Goal: Task Accomplishment & Management: Manage account settings

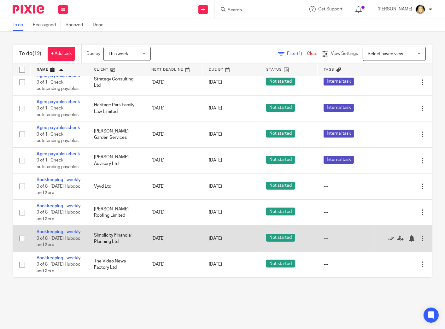
scroll to position [250, 0]
click at [388, 235] on icon at bounding box center [391, 238] width 6 height 6
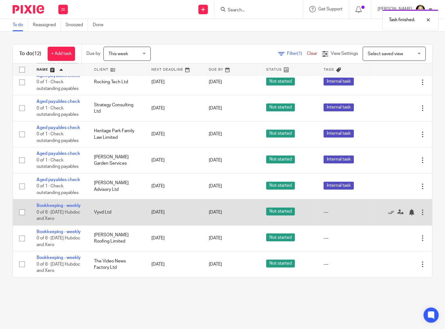
scroll to position [217, 0]
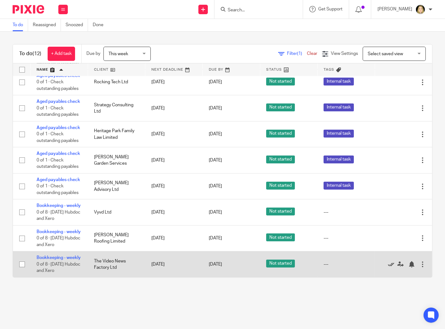
click at [388, 261] on icon at bounding box center [391, 264] width 6 height 6
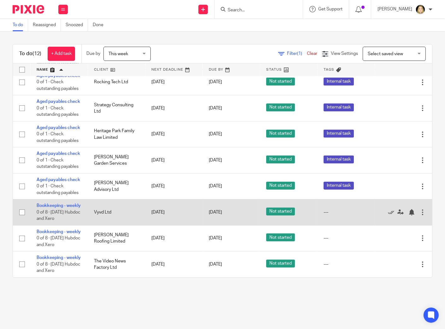
scroll to position [184, 0]
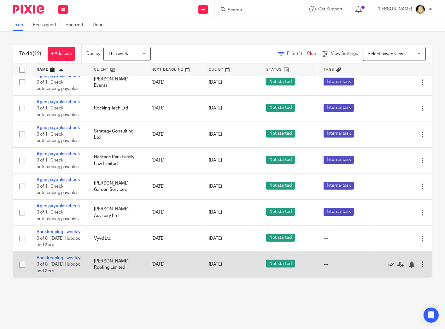
click at [388, 262] on icon at bounding box center [391, 265] width 6 height 6
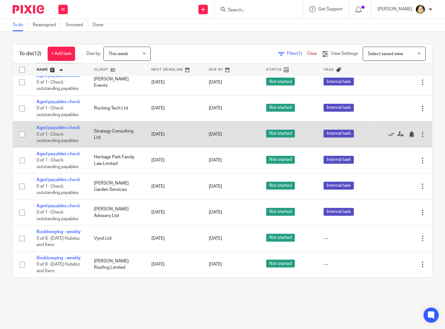
scroll to position [152, 0]
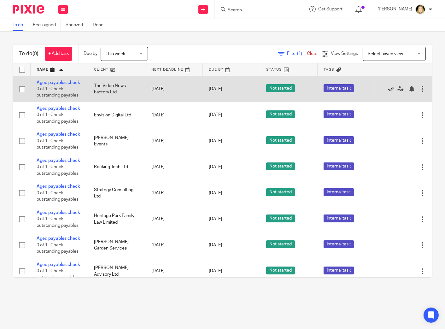
click at [388, 92] on icon at bounding box center [391, 89] width 6 height 6
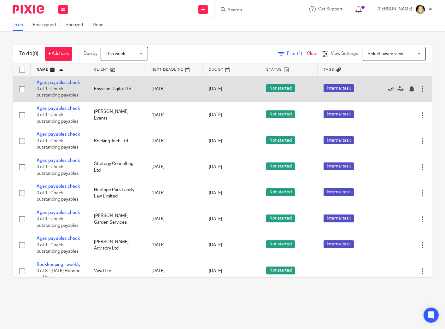
click at [388, 92] on icon at bounding box center [391, 89] width 6 height 6
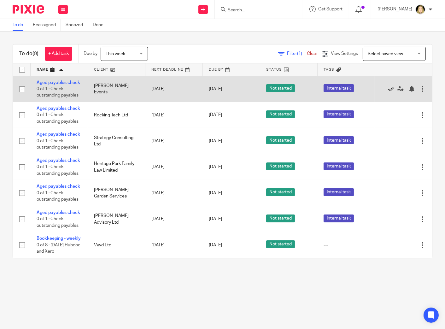
click at [388, 92] on icon at bounding box center [391, 89] width 6 height 6
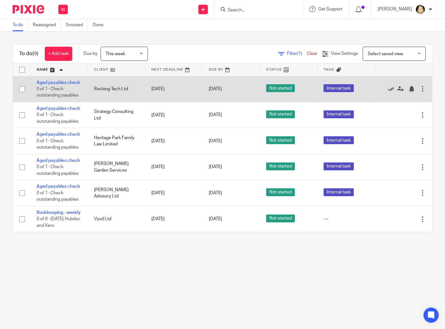
click at [388, 92] on icon at bounding box center [391, 89] width 6 height 6
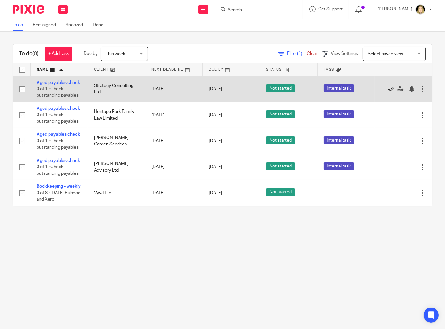
click at [388, 92] on icon at bounding box center [391, 89] width 6 height 6
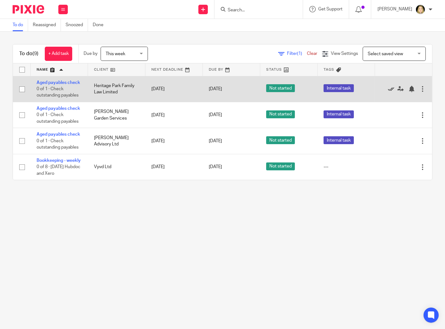
click at [388, 91] on icon at bounding box center [391, 89] width 6 height 6
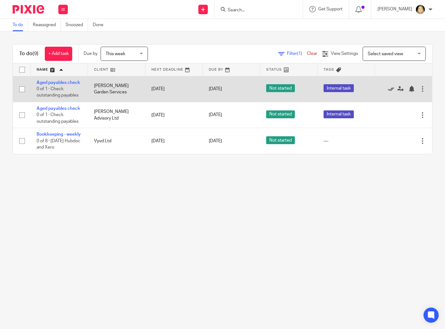
click at [388, 92] on icon at bounding box center [391, 89] width 6 height 6
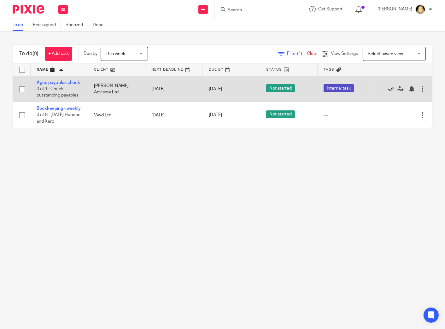
click at [388, 92] on icon at bounding box center [391, 89] width 6 height 6
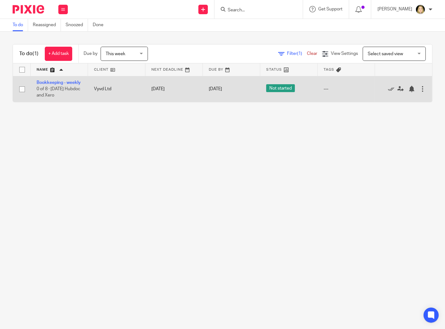
click at [381, 92] on div at bounding box center [400, 89] width 38 height 6
click at [388, 92] on icon at bounding box center [391, 89] width 6 height 6
